Goal: Transaction & Acquisition: Purchase product/service

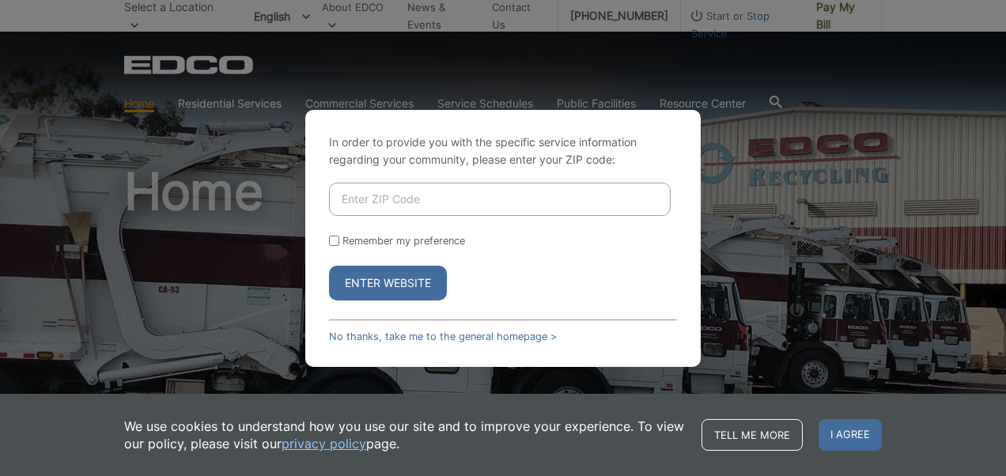
click at [518, 187] on input "Enter ZIP Code" at bounding box center [500, 199] width 342 height 33
type input "92025"
click at [395, 280] on button "Enter Website" at bounding box center [388, 283] width 118 height 35
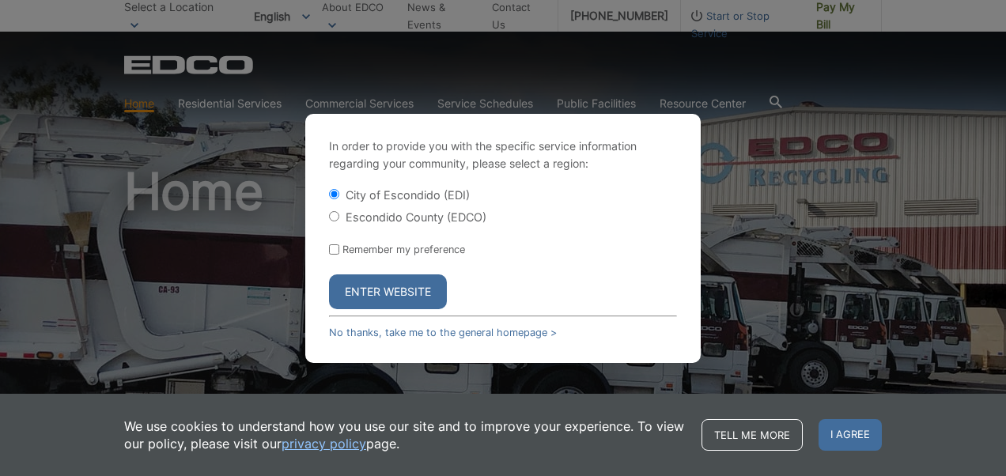
click at [336, 213] on input "Escondido County (EDCO)" at bounding box center [334, 216] width 10 height 10
radio input "true"
click at [387, 289] on button "Enter Website" at bounding box center [388, 291] width 118 height 35
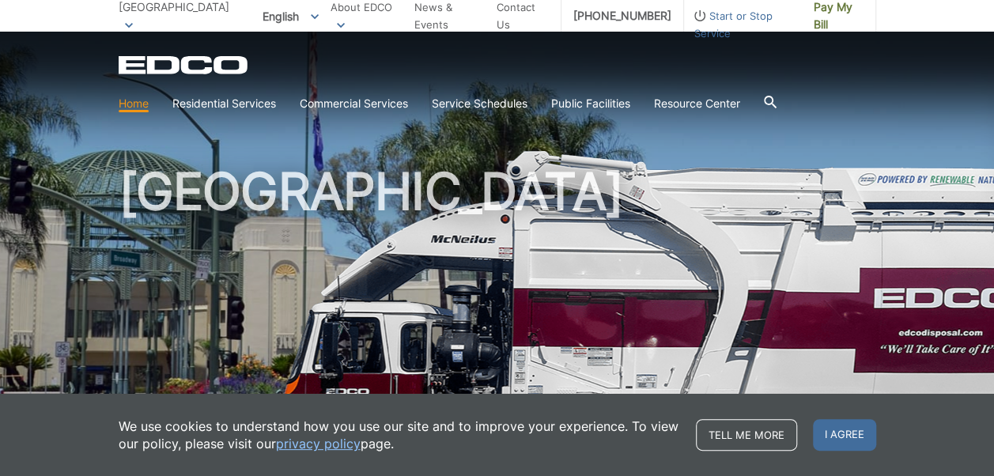
click at [534, 186] on h1 "[GEOGRAPHIC_DATA]" at bounding box center [497, 339] width 757 height 347
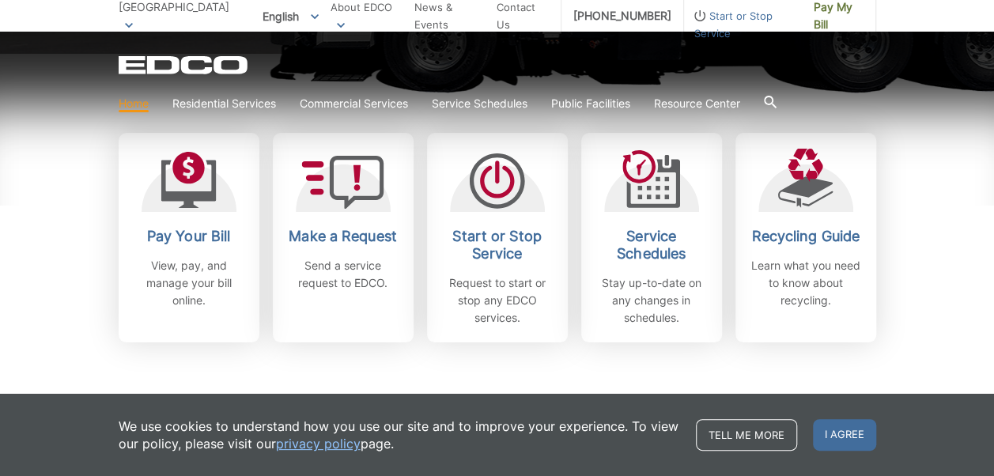
scroll to position [404, 0]
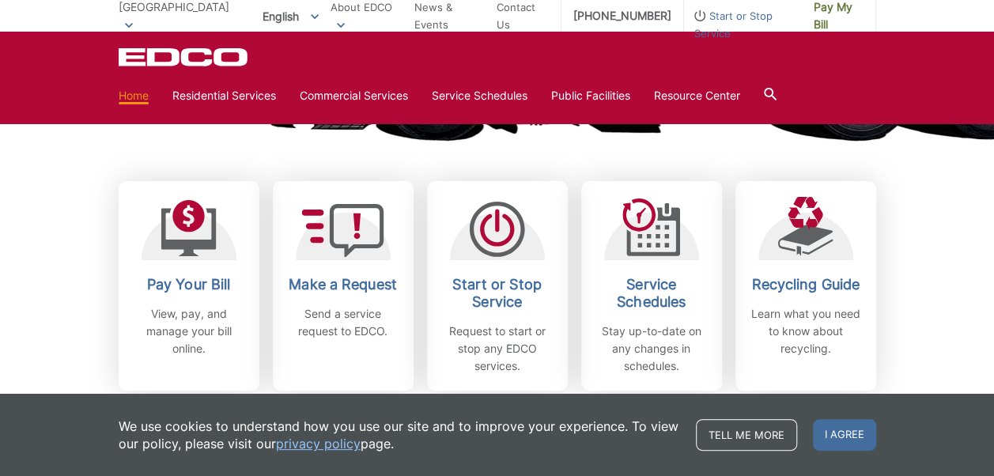
click at [186, 283] on h2 "Pay Your Bill" at bounding box center [188, 284] width 117 height 17
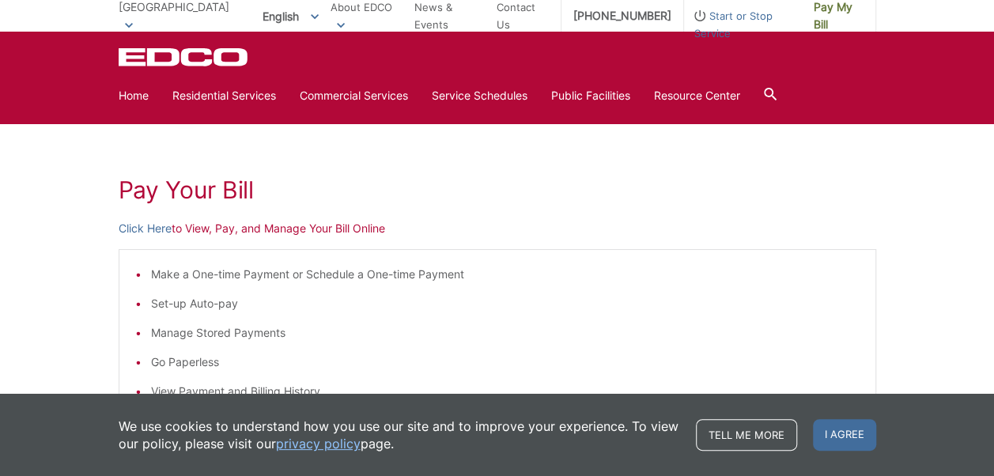
scroll to position [151, 0]
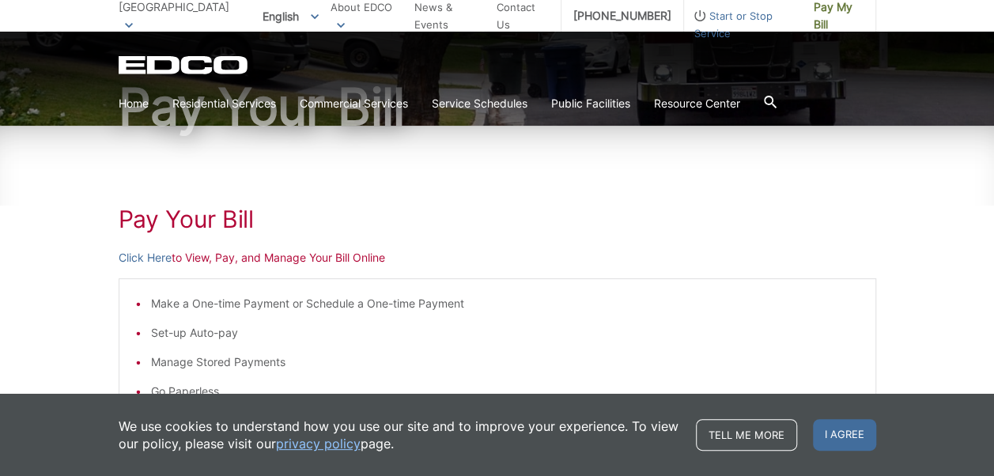
click at [160, 258] on link "Click Here" at bounding box center [145, 257] width 53 height 17
click at [497, 108] on link "Service Schedules" at bounding box center [480, 103] width 96 height 17
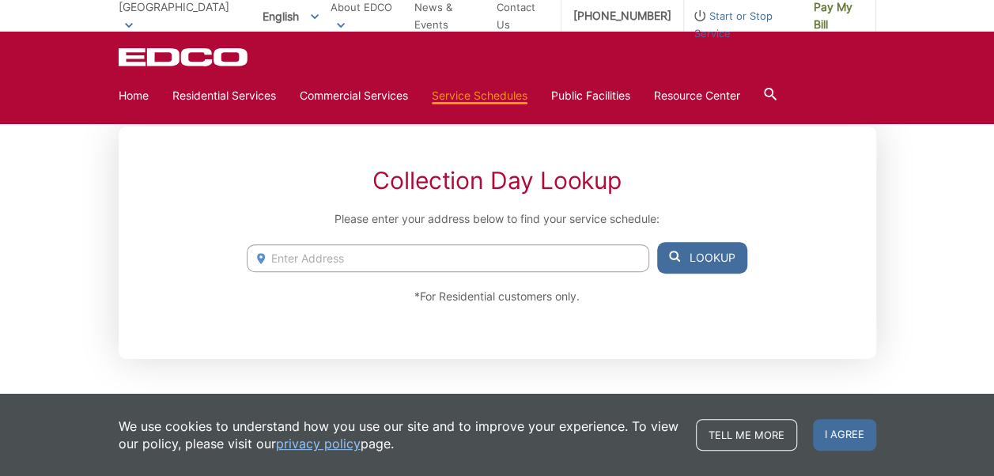
scroll to position [206, 0]
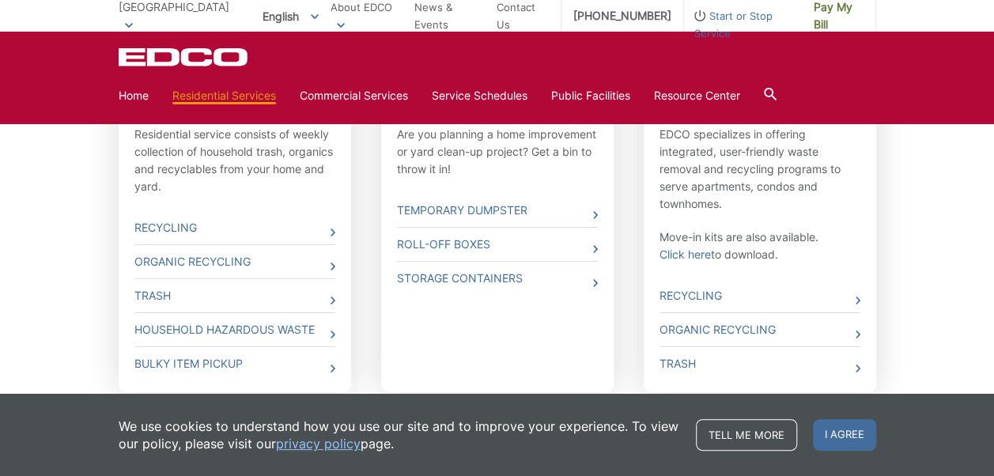
scroll to position [594, 0]
click at [288, 332] on link "Household Hazardous Waste" at bounding box center [234, 328] width 201 height 33
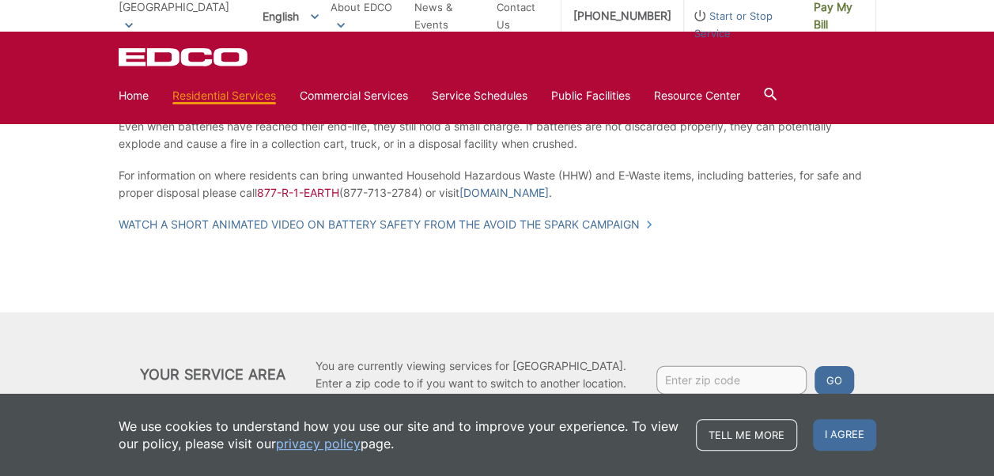
scroll to position [1615, 0]
